Goal: Task Accomplishment & Management: Use online tool/utility

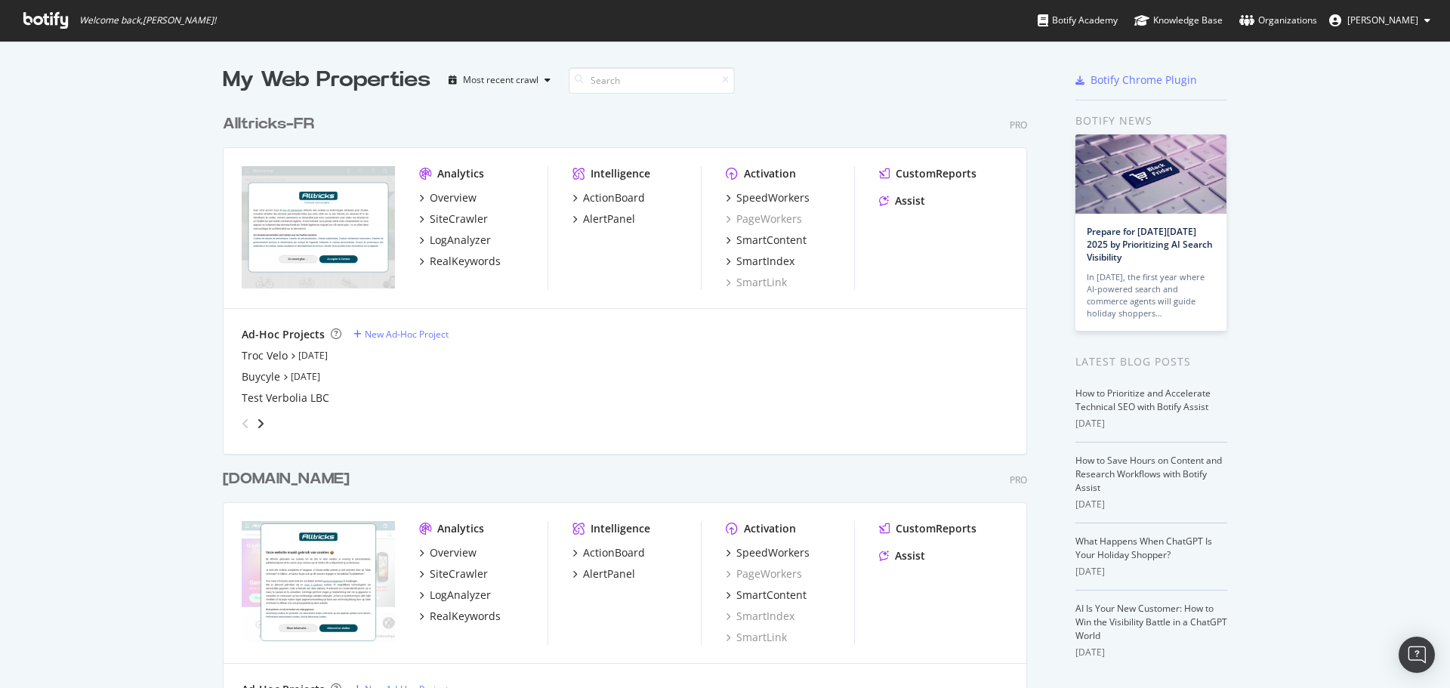
scroll to position [677, 1427]
click at [247, 355] on div "Troc Velo" at bounding box center [265, 355] width 46 height 15
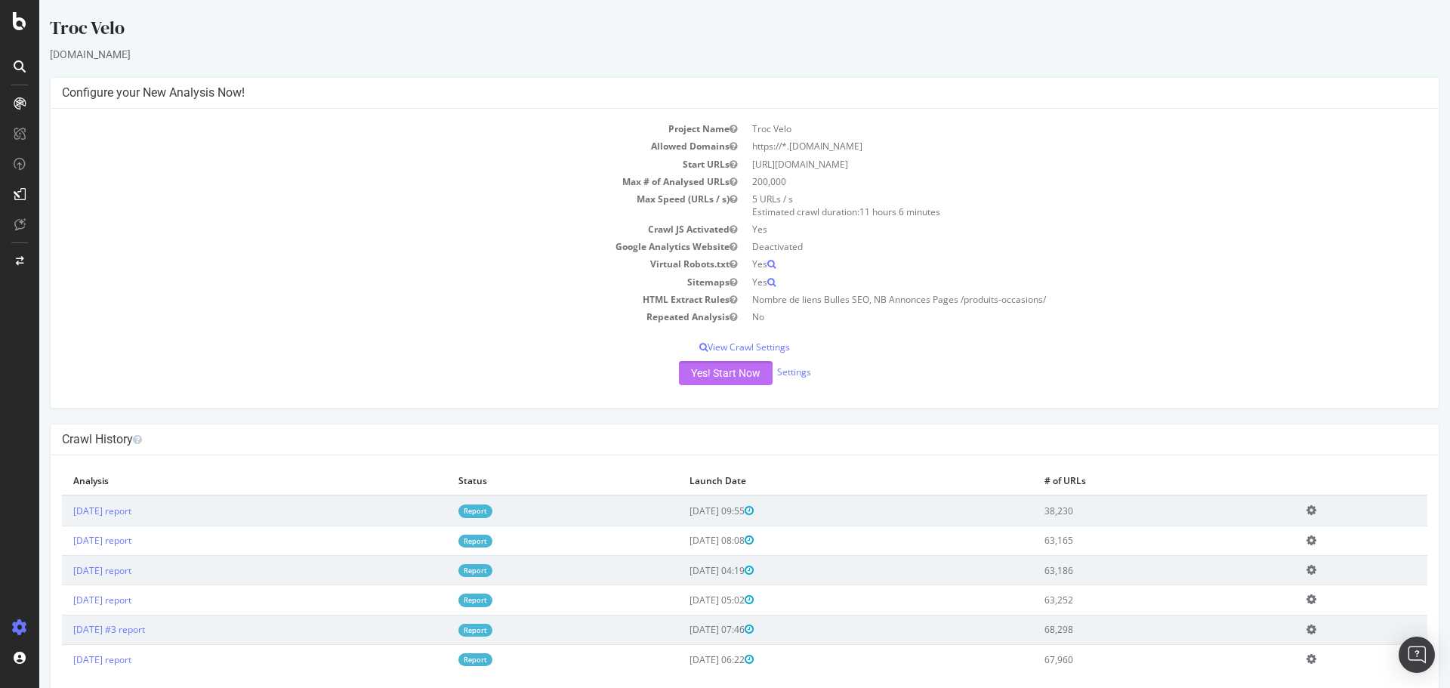
click at [696, 378] on button "Yes! Start Now" at bounding box center [726, 373] width 94 height 24
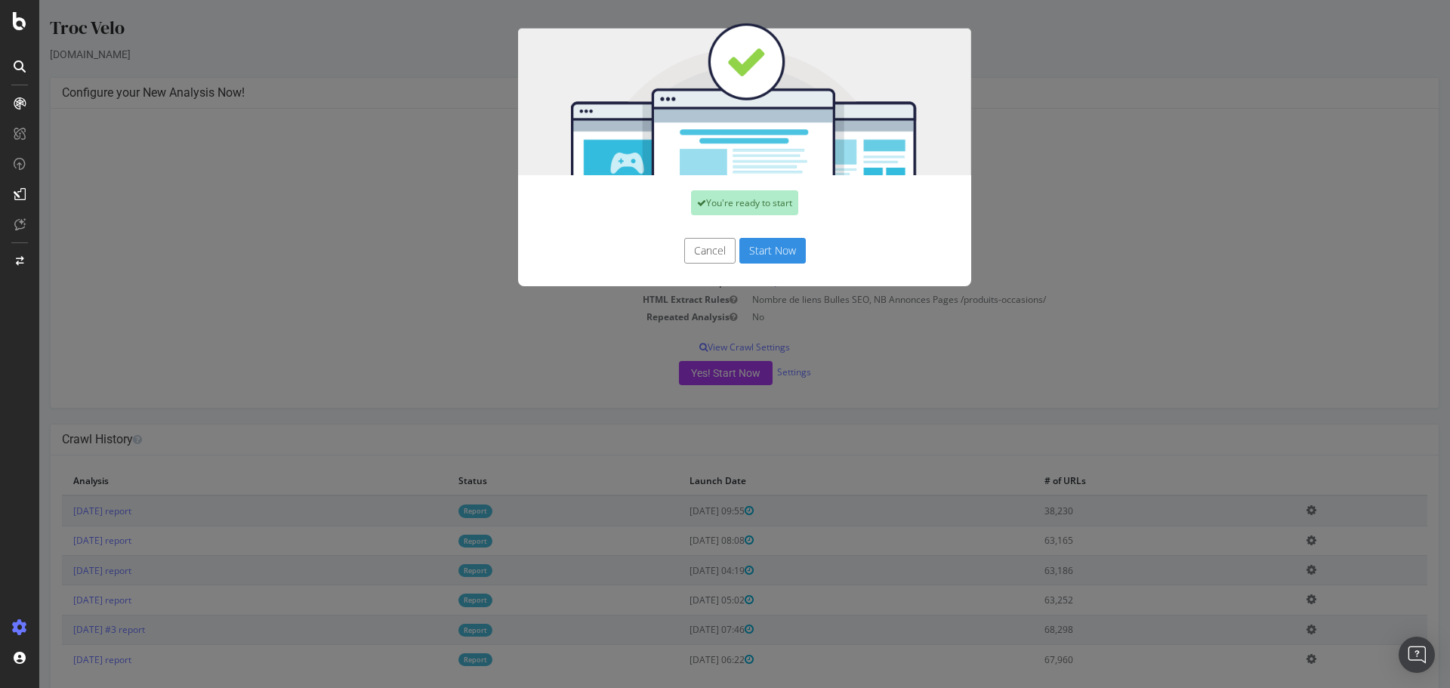
click at [774, 251] on button "Start Now" at bounding box center [772, 251] width 66 height 26
